Goal: Transaction & Acquisition: Purchase product/service

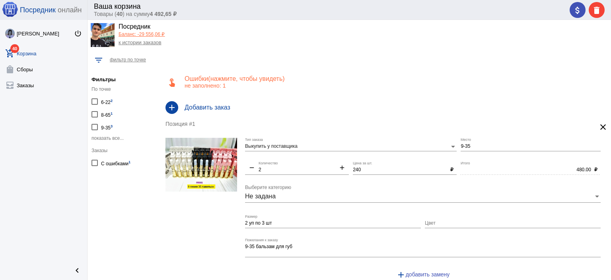
click at [255, 81] on span "(нажмите, чтобы увидеть)" at bounding box center [246, 78] width 76 height 7
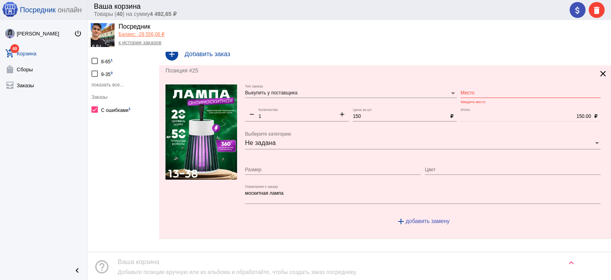
scroll to position [40, 0]
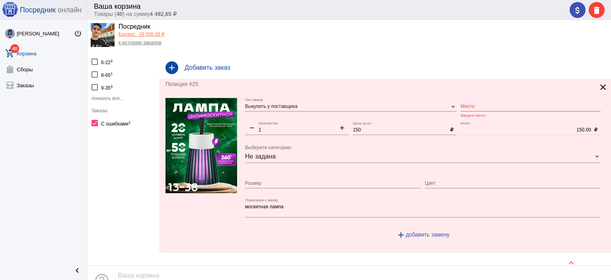
click at [599, 90] on mat-icon "clear" at bounding box center [604, 87] width 10 height 10
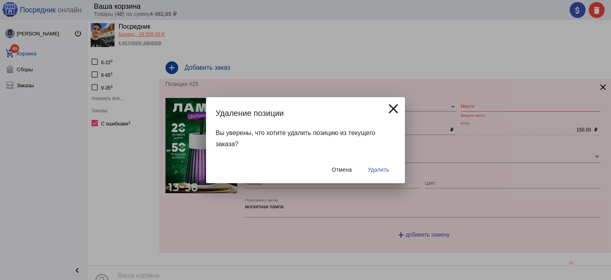
click at [373, 170] on span "Удалить" at bounding box center [378, 169] width 21 height 6
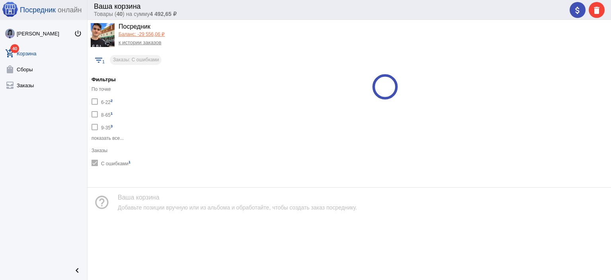
scroll to position [0, 0]
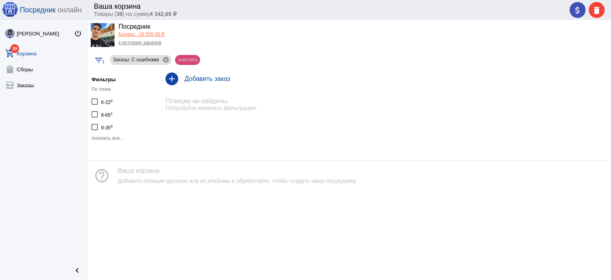
click at [187, 56] on mat-chip "очистить" at bounding box center [187, 60] width 25 height 10
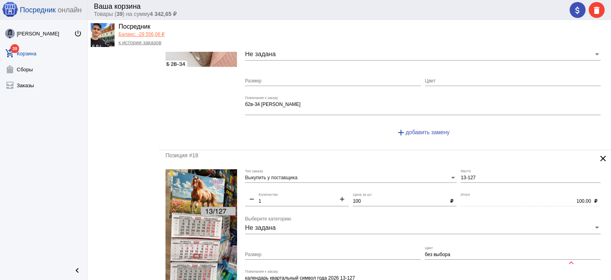
scroll to position [2966, 0]
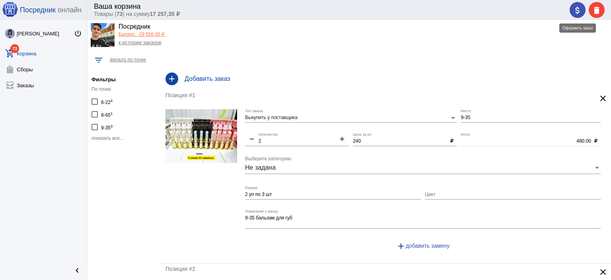
click at [576, 16] on span "attach_money" at bounding box center [578, 10] width 10 height 16
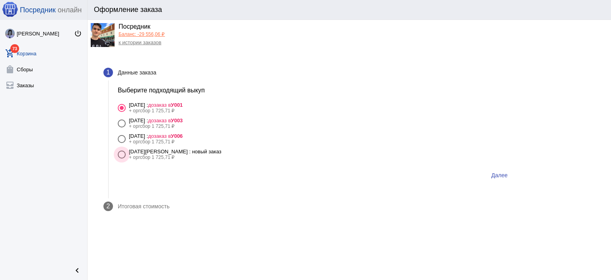
click at [211, 150] on label "[DATE] : новый заказ + оргсбор 1 725,71 ₽" at bounding box center [316, 154] width 396 height 12
click at [122, 158] on input "[DATE] : новый заказ + оргсбор 1 725,71 ₽" at bounding box center [121, 158] width 0 height 0
radio input "true"
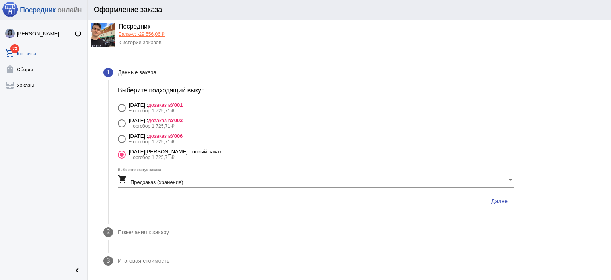
click at [224, 236] on mat-step-header "2 Пожелания к заказу" at bounding box center [309, 232] width 430 height 29
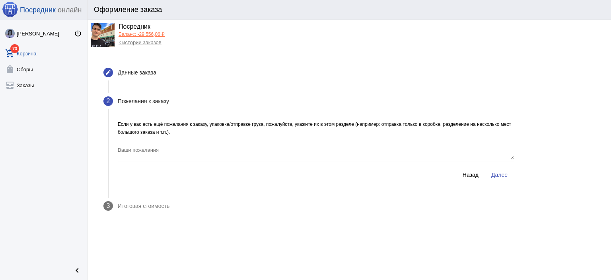
click at [217, 154] on textarea "Ваши пожелания" at bounding box center [316, 152] width 396 height 13
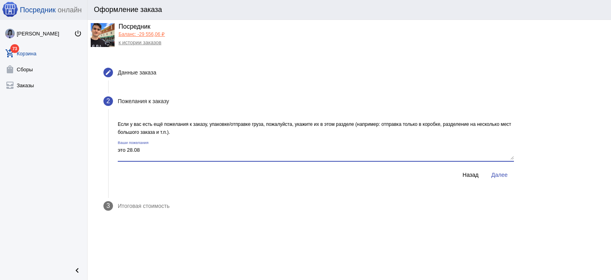
type textarea "это 28.08"
click at [506, 178] on button "Далее" at bounding box center [499, 175] width 29 height 14
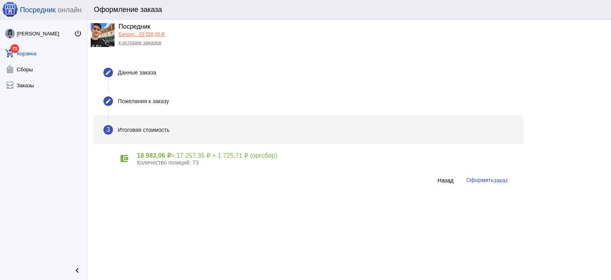
click at [503, 179] on span "заказ" at bounding box center [501, 180] width 14 height 6
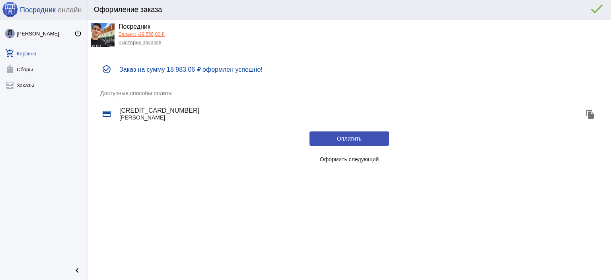
click at [320, 158] on span "Оформить следующий" at bounding box center [349, 159] width 59 height 6
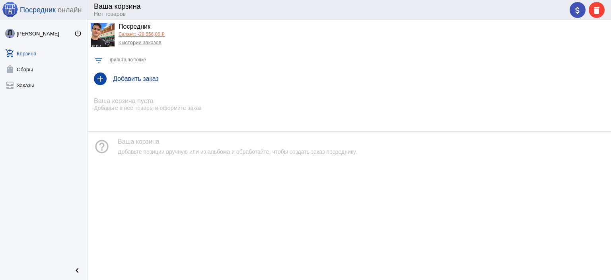
click at [149, 41] on link "к истории заказов" at bounding box center [140, 42] width 43 height 6
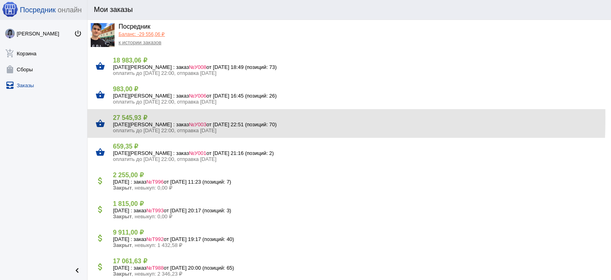
click at [137, 119] on h4 "27 545,93 ₽" at bounding box center [359, 118] width 492 height 8
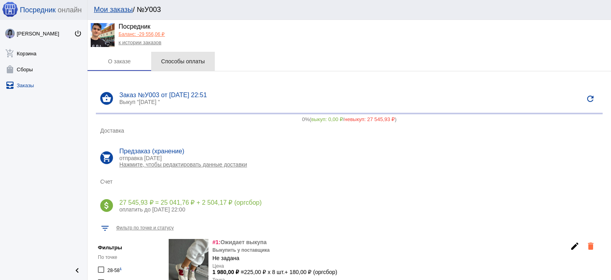
click at [201, 64] on div "Способы оплаты" at bounding box center [183, 61] width 44 height 6
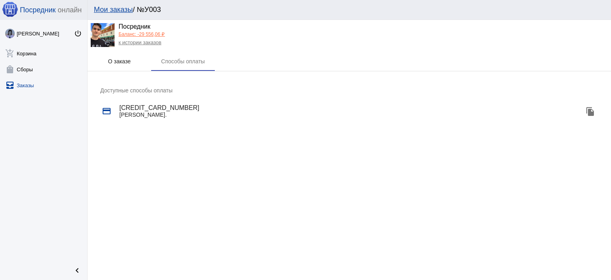
drag, startPoint x: 128, startPoint y: 61, endPoint x: 140, endPoint y: 64, distance: 12.5
click at [131, 62] on div "О заказе" at bounding box center [119, 61] width 23 height 6
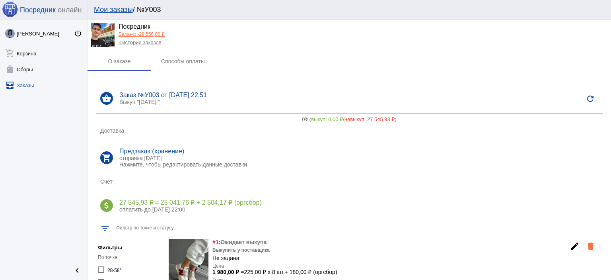
click at [224, 165] on p "Нажмите, чтобы редактировать данные доставки" at bounding box center [358, 164] width 479 height 6
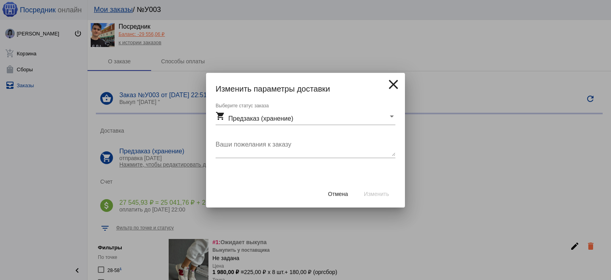
click at [268, 148] on textarea "Ваши пожелания к заказу" at bounding box center [306, 148] width 180 height 16
type textarea "это 27.08"
click at [366, 191] on span "Изменить" at bounding box center [376, 194] width 25 height 6
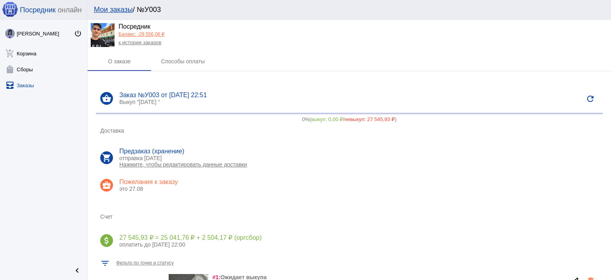
click at [155, 43] on link "к истории заказов" at bounding box center [140, 42] width 43 height 6
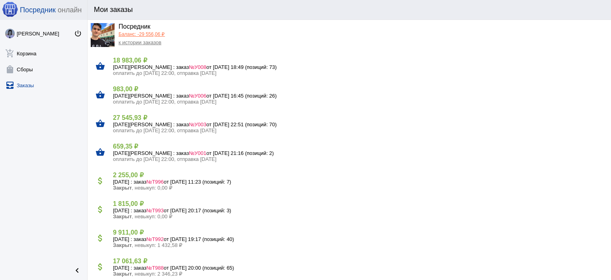
click at [155, 37] on link "Баланс: -29 556,06 ₽" at bounding box center [142, 34] width 46 height 6
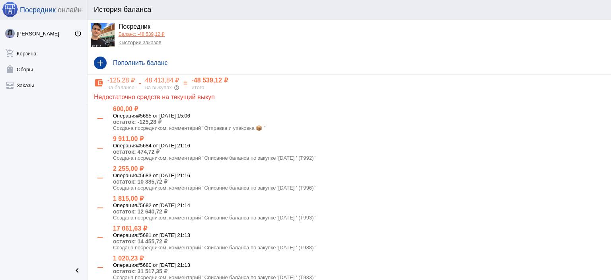
click at [150, 46] on div "Посредник Баланс: -48 539,12 ₽ к истории заказов" at bounding box center [142, 35] width 46 height 25
click at [150, 45] on link "к истории заказов" at bounding box center [140, 42] width 43 height 6
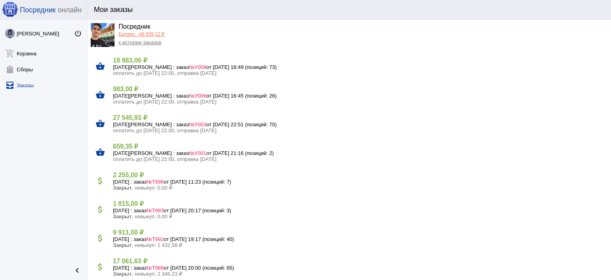
click at [157, 94] on h5 "[DATE] : заказ №У006 от [DATE] 16:45 (позиций: 26)" at bounding box center [359, 96] width 492 height 6
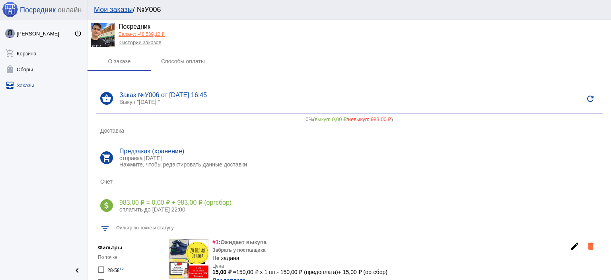
click at [142, 43] on link "к истории заказов" at bounding box center [140, 42] width 43 height 6
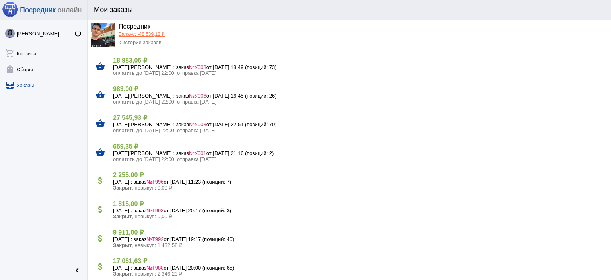
click at [140, 146] on h4 "659,35 ₽" at bounding box center [359, 146] width 492 height 8
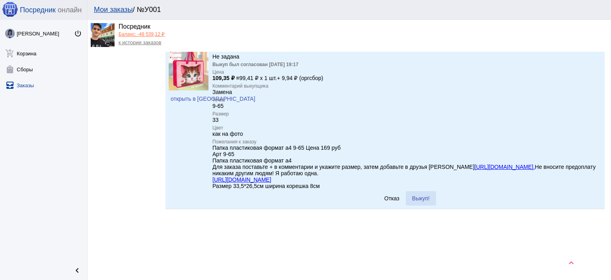
click at [416, 201] on span "Выкуп!" at bounding box center [421, 198] width 18 height 6
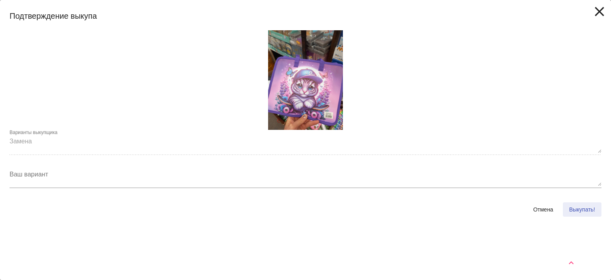
click at [595, 209] on button "Выкупать!" at bounding box center [582, 209] width 39 height 14
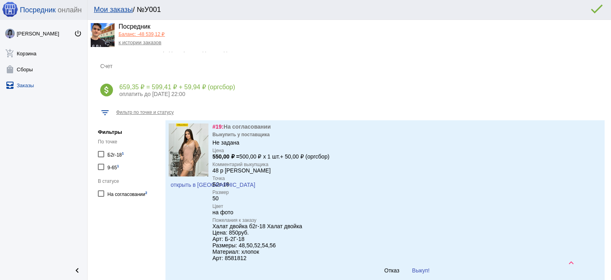
scroll to position [115, 0]
click at [183, 186] on span "открыть в [GEOGRAPHIC_DATA]" at bounding box center [213, 185] width 85 height 6
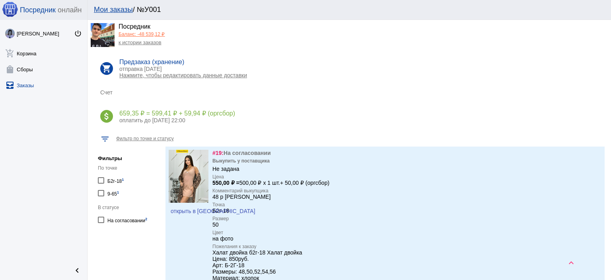
scroll to position [75, 0]
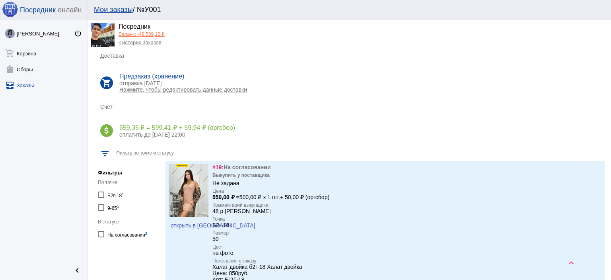
click at [157, 43] on link "к истории заказов" at bounding box center [140, 42] width 43 height 6
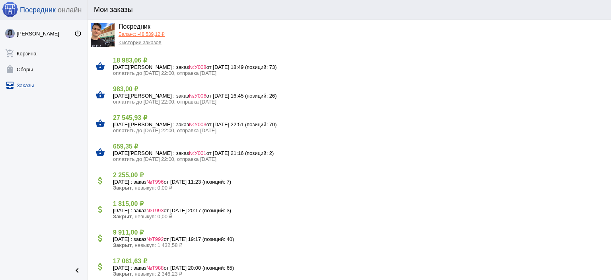
click at [143, 44] on link "к истории заказов" at bounding box center [140, 42] width 43 height 6
click at [144, 36] on link "Баланс: -48 539,12 ₽" at bounding box center [142, 34] width 46 height 6
